Goal: Task Accomplishment & Management: Manage account settings

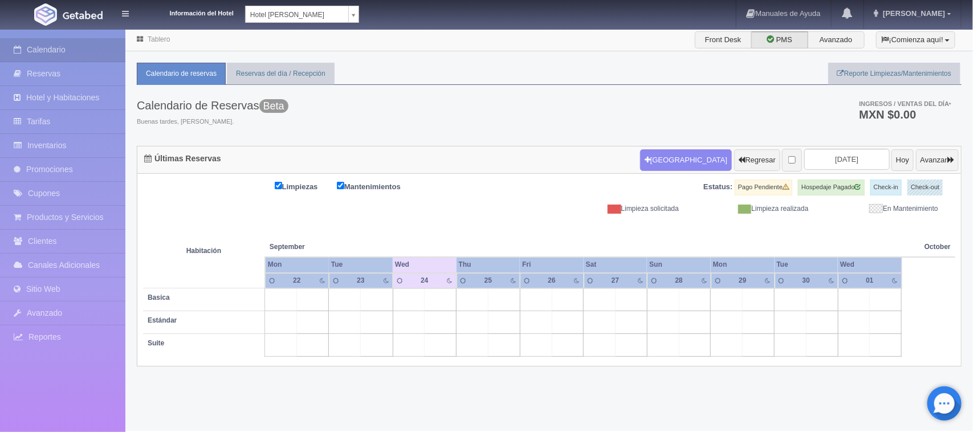
click at [320, 3] on div "Información del Hotel [GEOGRAPHIC_DATA][PERSON_NAME] [PERSON_NAME] [GEOGRAPHIC_…" at bounding box center [250, 11] width 217 height 23
click at [320, 28] on body "Información del Hotel [GEOGRAPHIC_DATA][PERSON_NAME] [PERSON_NAME] [GEOGRAPHIC_…" at bounding box center [486, 229] width 973 height 402
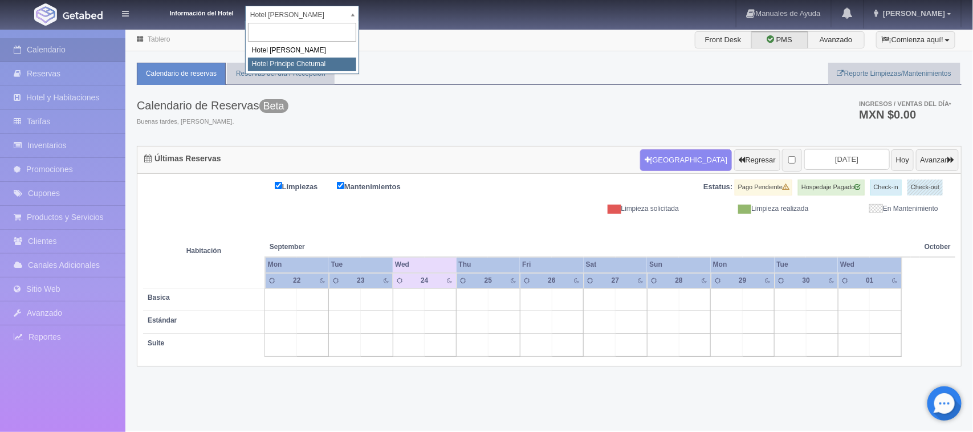
select select "567"
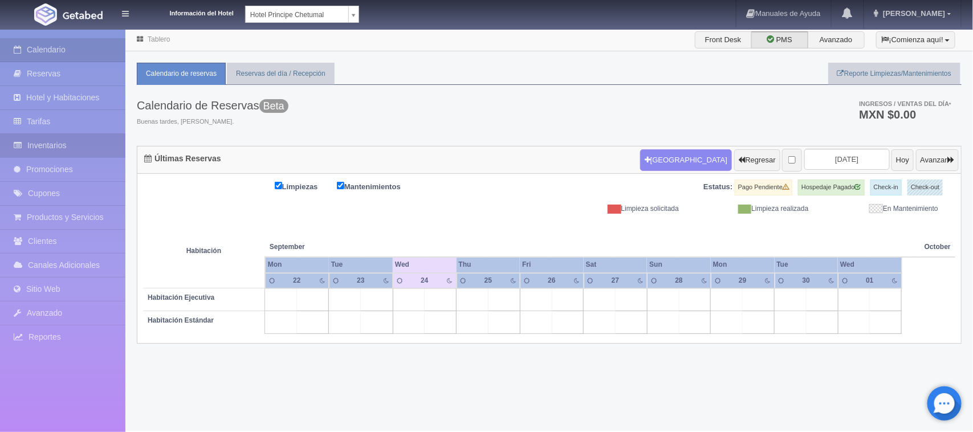
click at [51, 146] on link "Inventarios" at bounding box center [62, 145] width 125 height 23
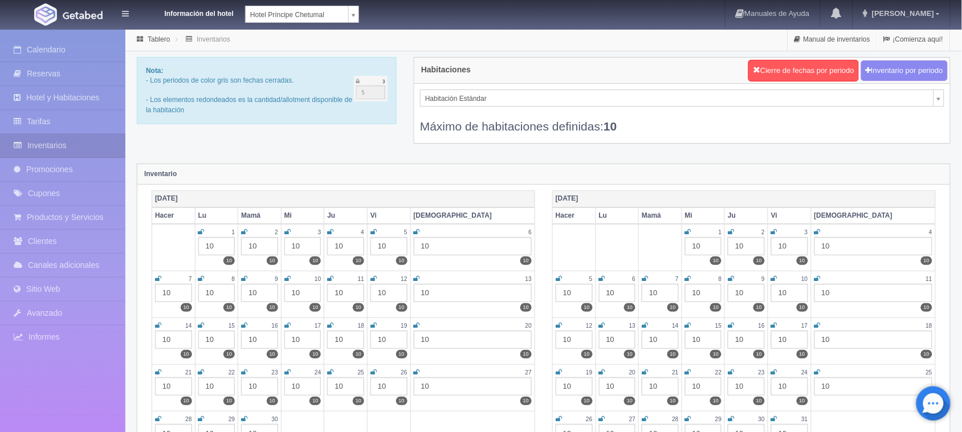
click at [815, 75] on button "Cierre de fechas por periodo" at bounding box center [803, 71] width 111 height 22
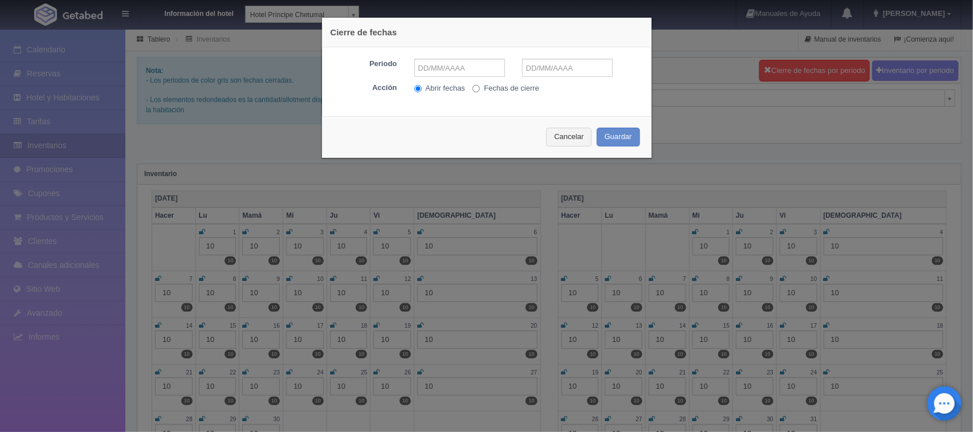
click at [485, 84] on font "Fechas de cierre" at bounding box center [511, 88] width 55 height 9
click at [480, 85] on input "Fechas de cierre" at bounding box center [475, 88] width 7 height 7
radio input "true"
click at [468, 74] on input "text" at bounding box center [459, 68] width 91 height 18
type input "24-09-2025"
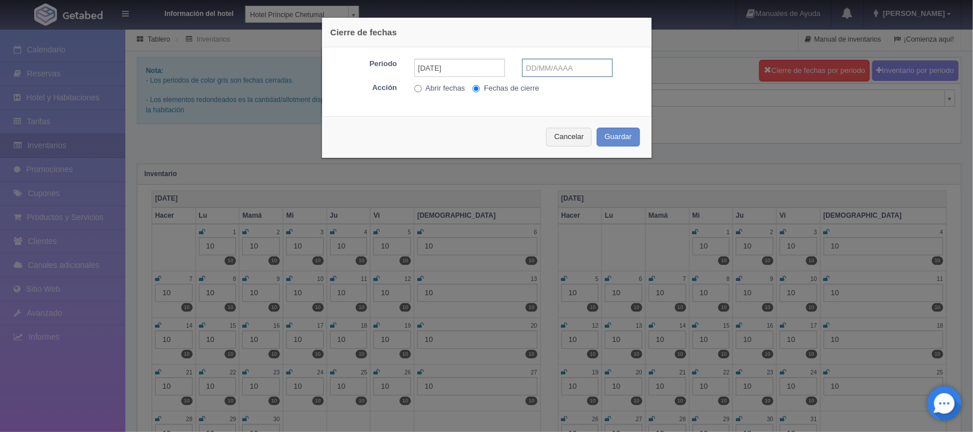
click at [589, 66] on input "text" at bounding box center [567, 68] width 91 height 18
type input "27-09-2025"
click at [597, 128] on button "Guardar" at bounding box center [618, 137] width 43 height 19
